Goal: Contribute content: Add original content to the website for others to see

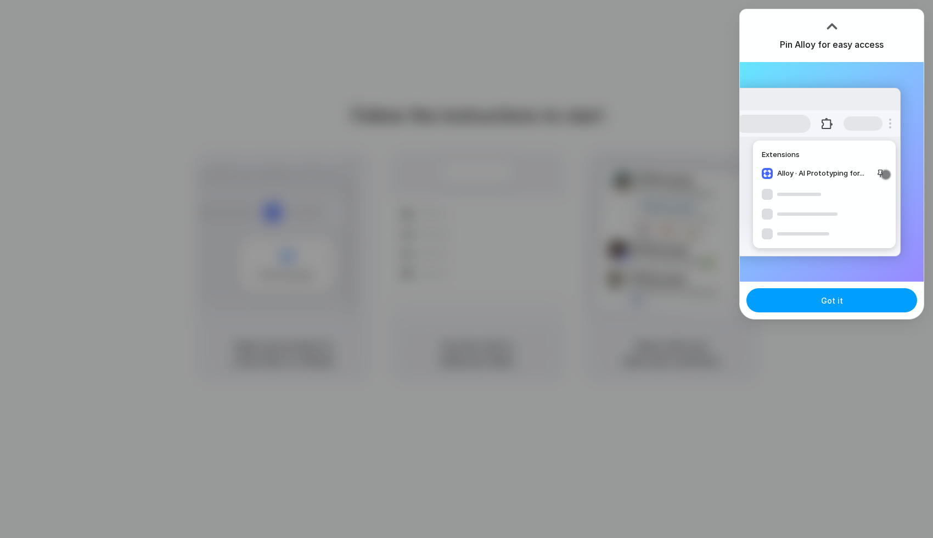
click at [840, 298] on span "Got it" at bounding box center [832, 301] width 22 height 12
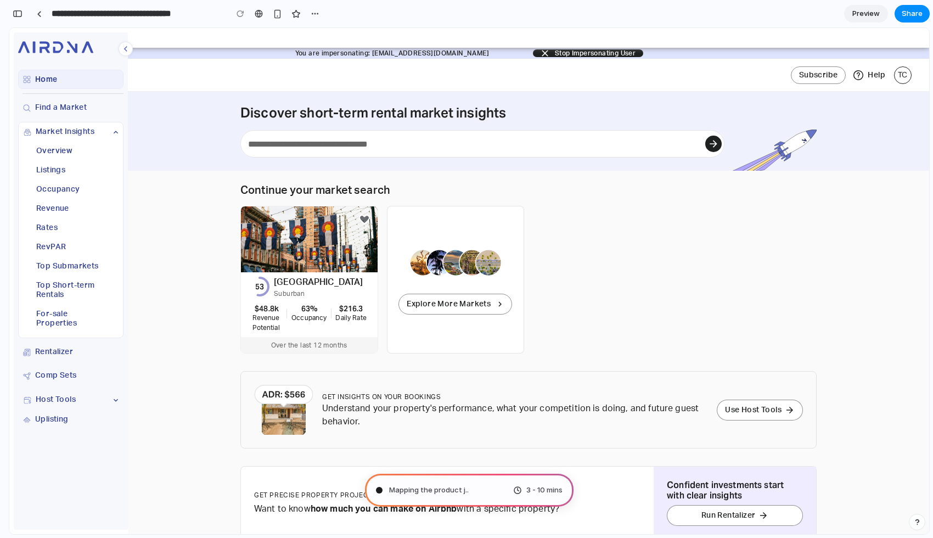
type input "**********"
click at [533, 488] on span "3 - 10 mins" at bounding box center [544, 489] width 36 height 11
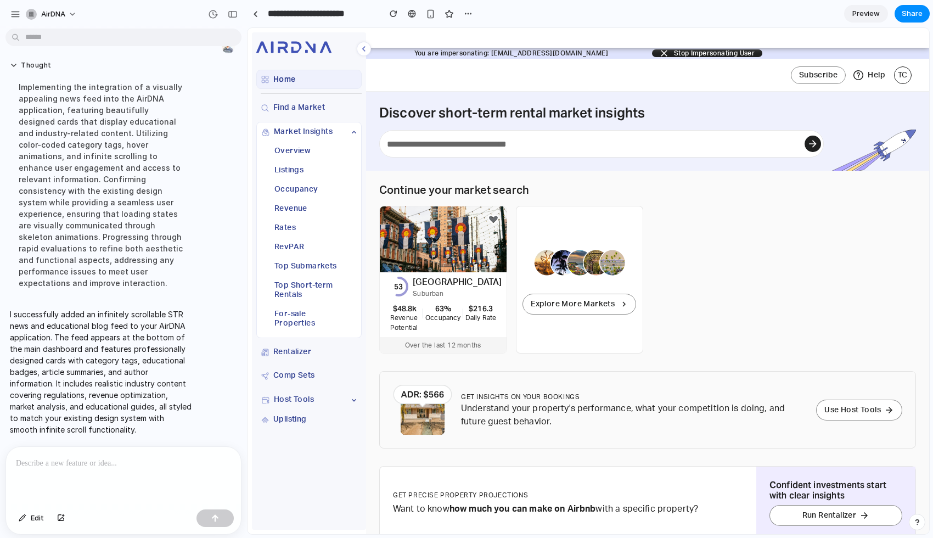
scroll to position [0, 0]
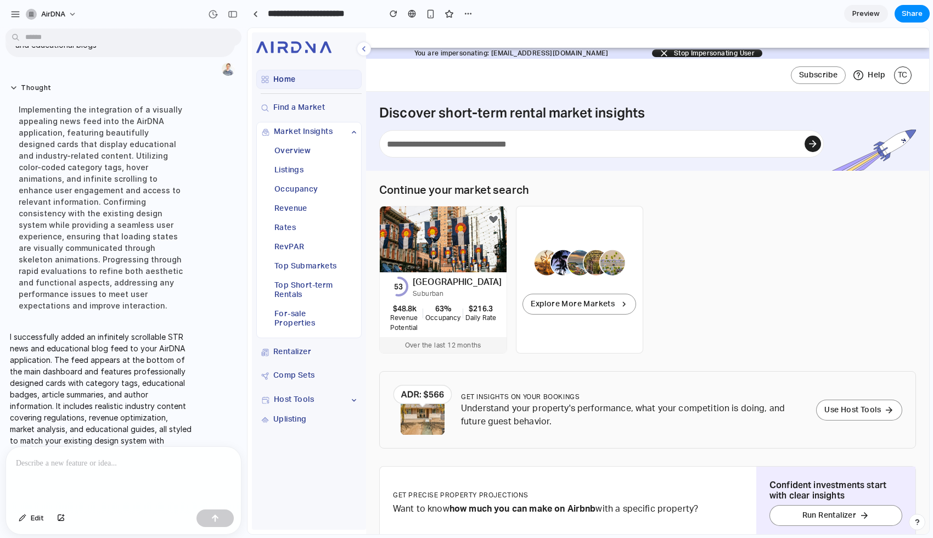
click at [101, 465] on p at bounding box center [123, 462] width 215 height 13
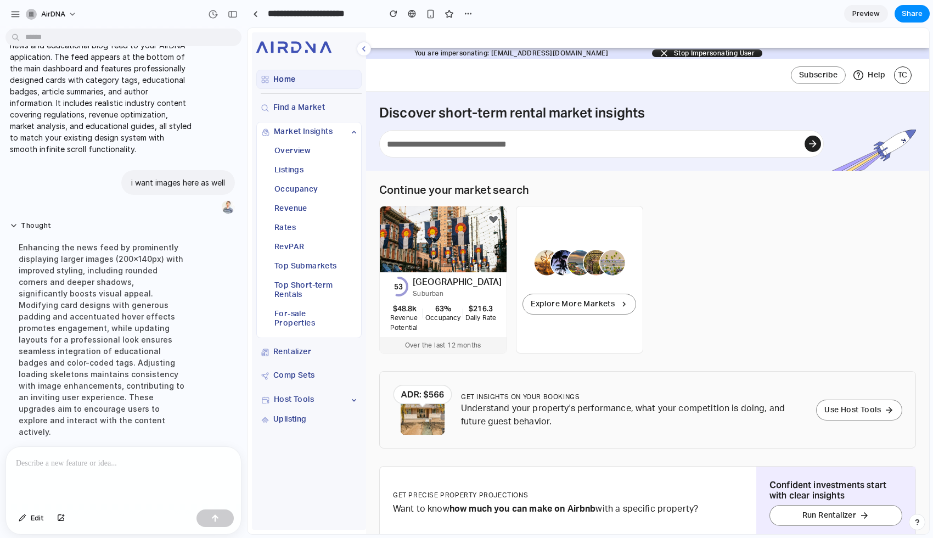
scroll to position [214, 0]
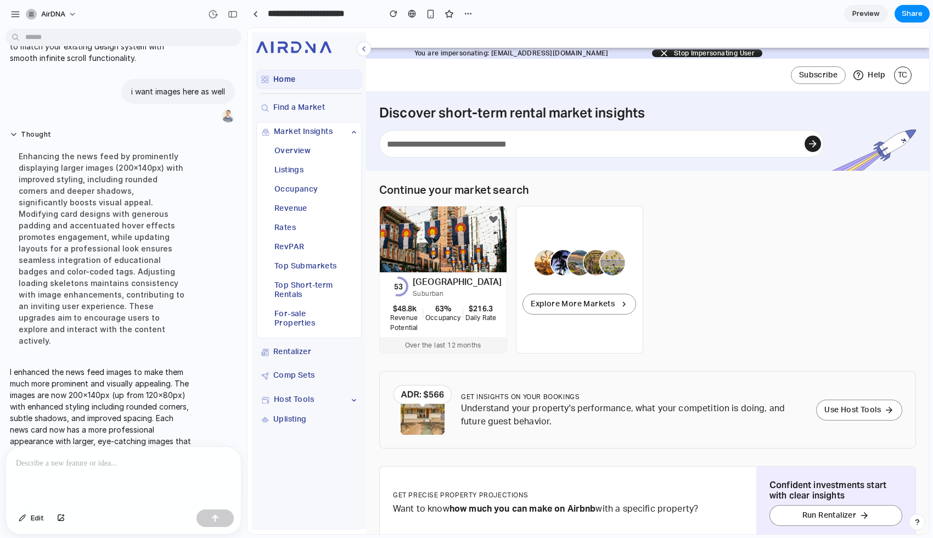
click at [95, 468] on p at bounding box center [123, 462] width 215 height 13
click at [59, 519] on div "button" at bounding box center [61, 518] width 8 height 7
click at [61, 518] on div "button" at bounding box center [61, 518] width 8 height 7
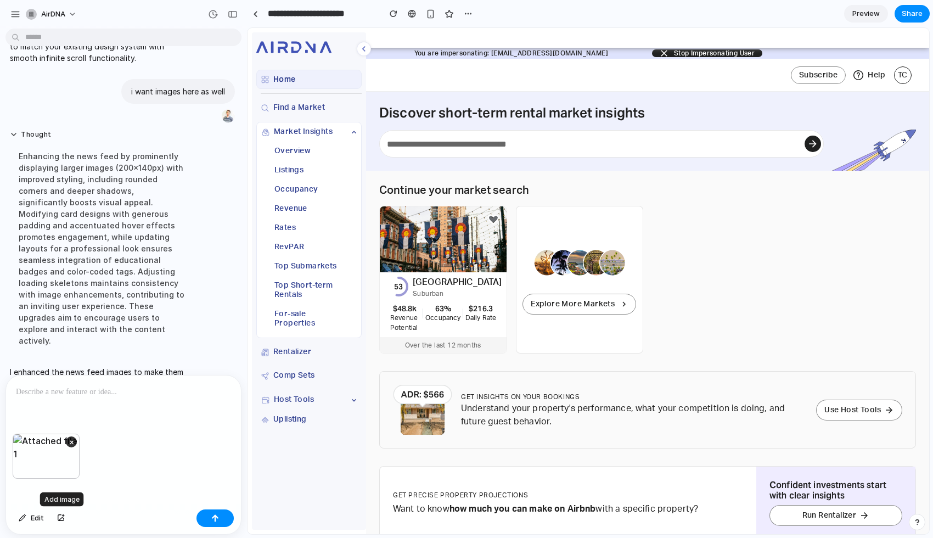
click at [121, 393] on p at bounding box center [123, 391] width 215 height 13
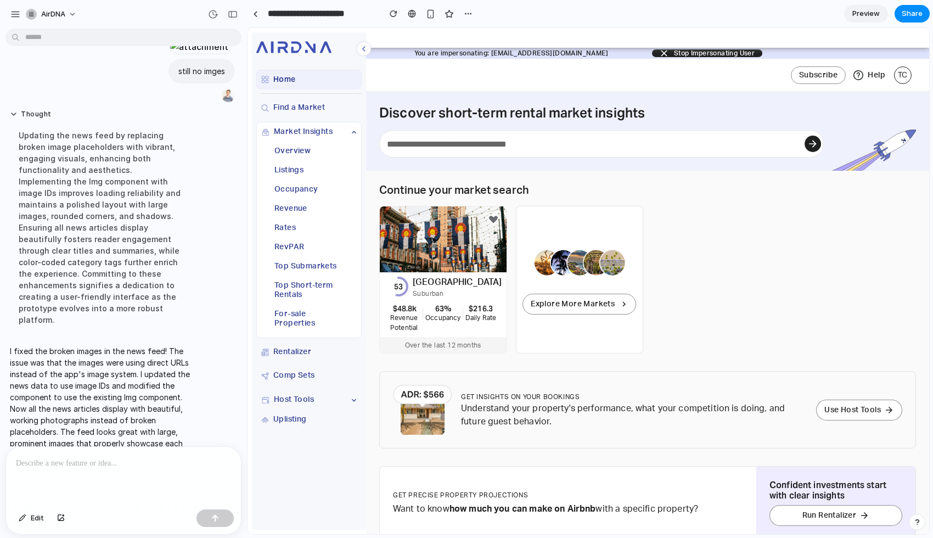
scroll to position [561, 0]
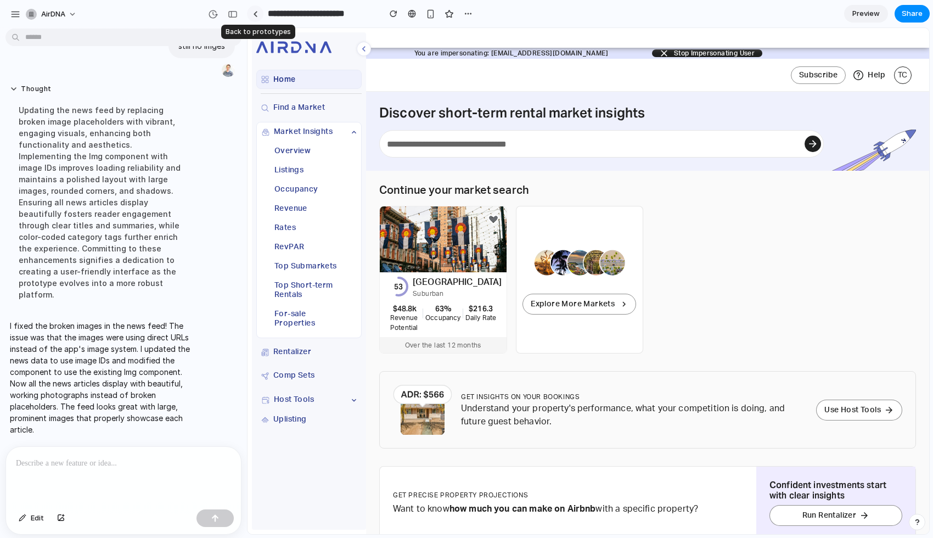
click at [255, 16] on div at bounding box center [255, 14] width 5 height 6
